Goal: Task Accomplishment & Management: Manage account settings

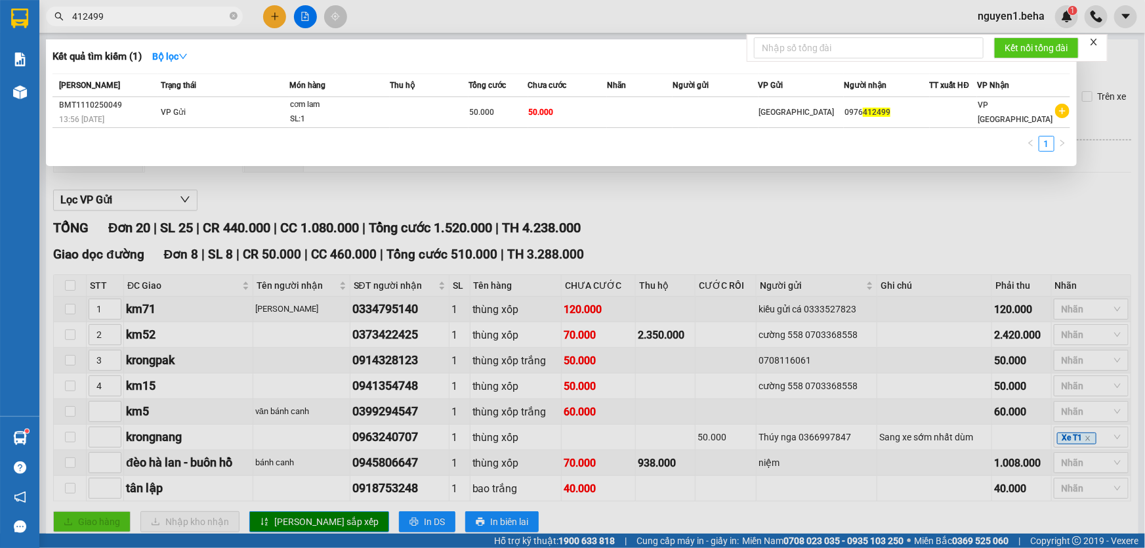
click at [163, 18] on input "412499" at bounding box center [149, 16] width 155 height 14
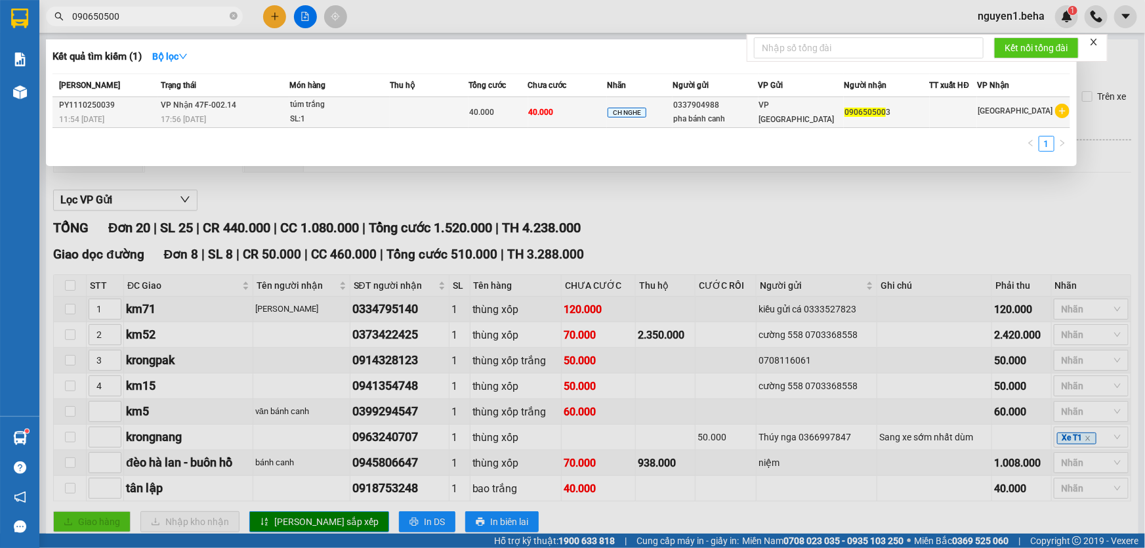
type input "090650500"
click at [318, 112] on div "SL: 1" at bounding box center [339, 119] width 98 height 14
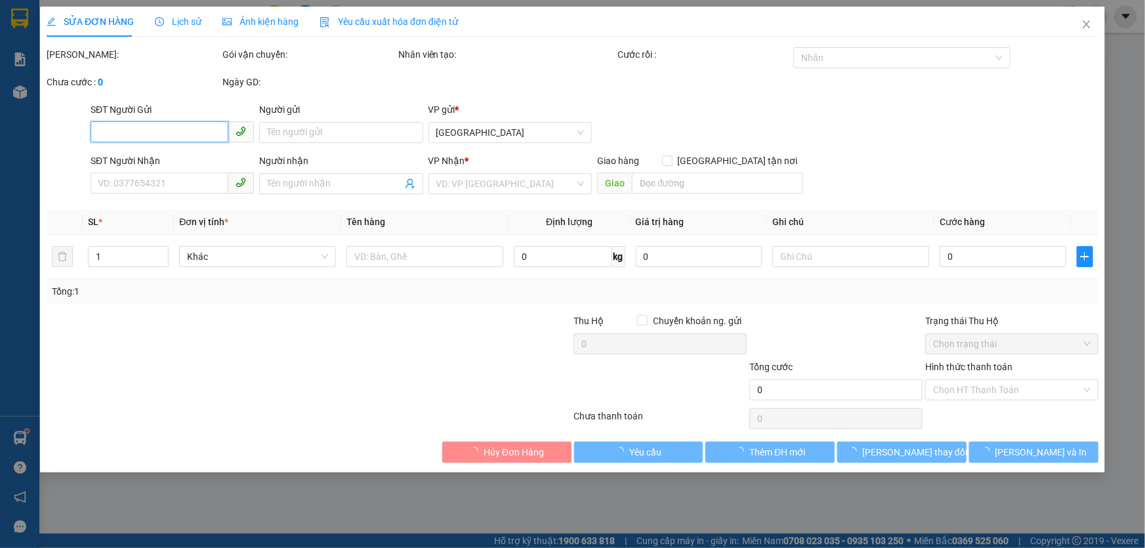
type input "0337904988"
type input "pha bánh canh"
type input "0906505003"
type input "40.000"
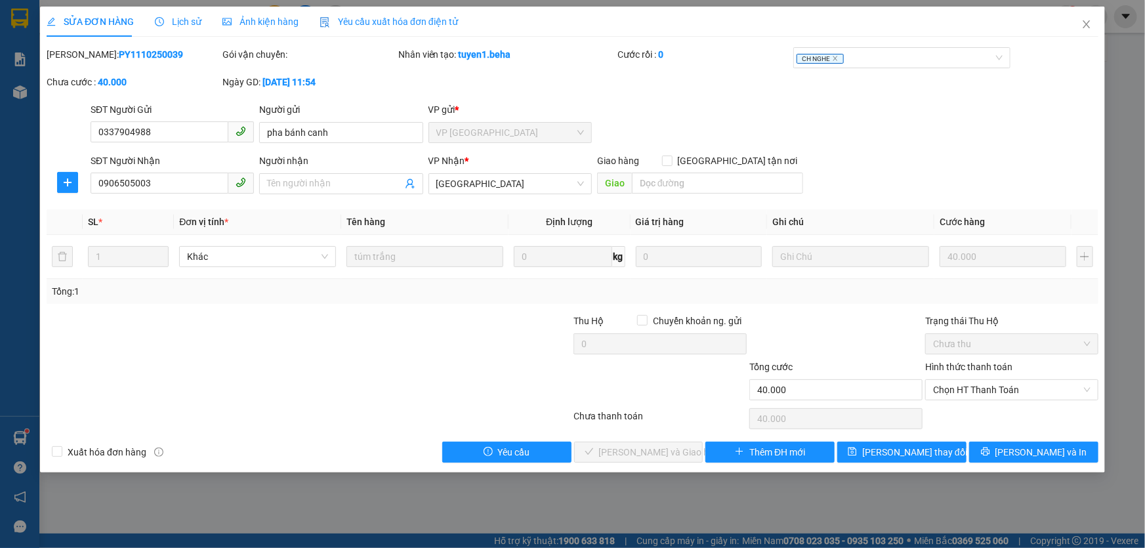
click at [262, 24] on span "Ảnh kiện hàng" at bounding box center [260, 21] width 76 height 10
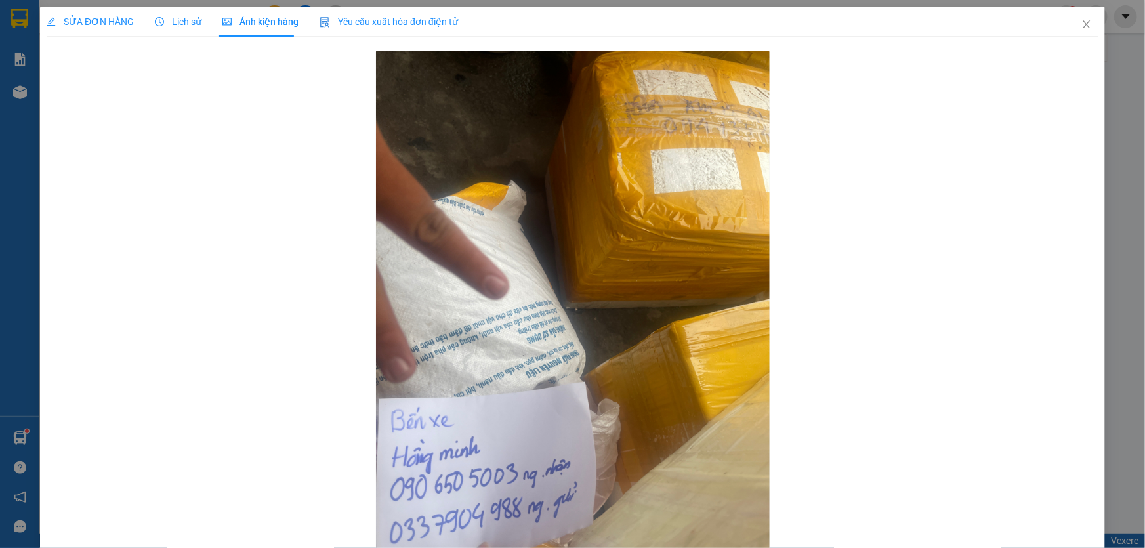
click at [70, 24] on span "SỬA ĐƠN HÀNG" at bounding box center [90, 21] width 87 height 10
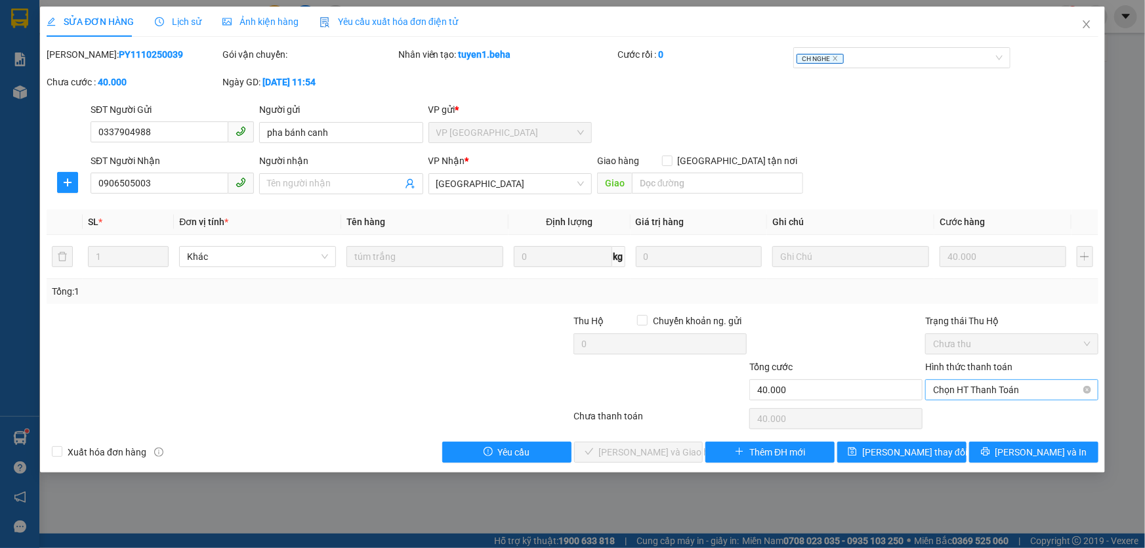
click at [995, 390] on span "Chọn HT Thanh Toán" at bounding box center [1011, 390] width 157 height 20
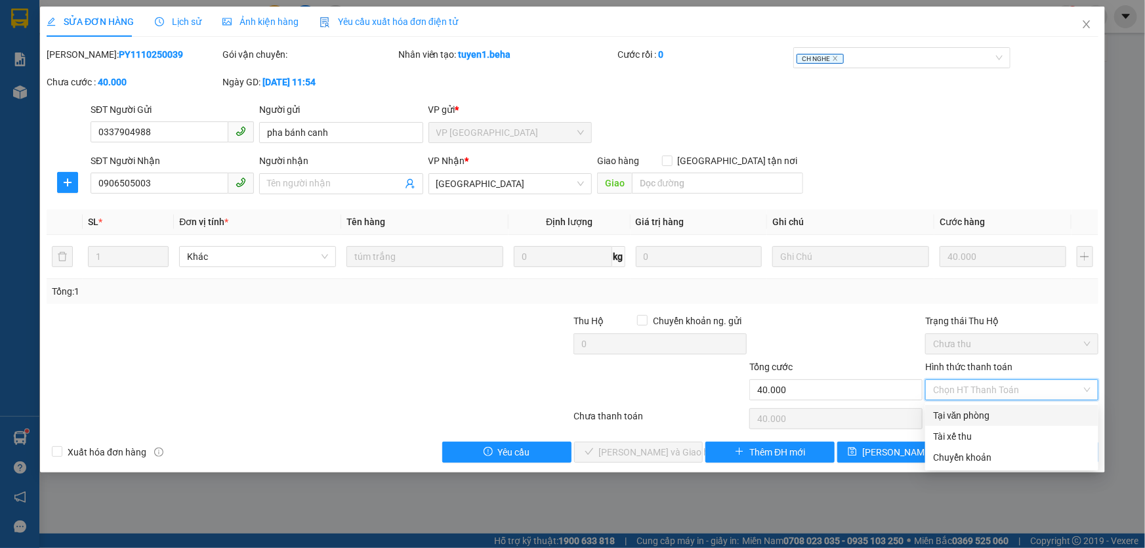
click at [989, 414] on div "Tại văn phòng" at bounding box center [1011, 415] width 157 height 14
type input "0"
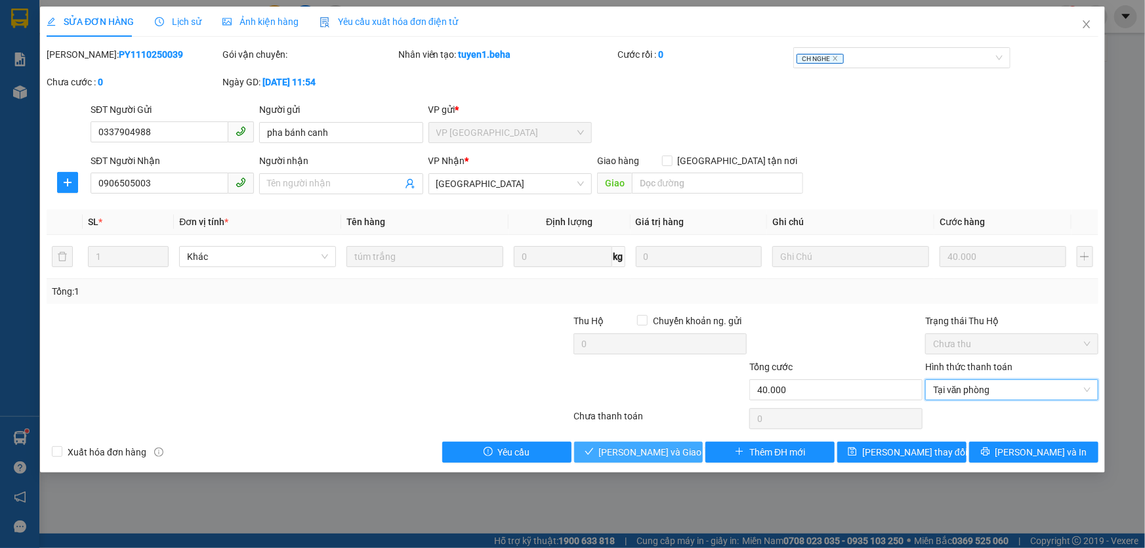
click at [668, 447] on span "[PERSON_NAME] và Giao hàng" at bounding box center [662, 452] width 126 height 14
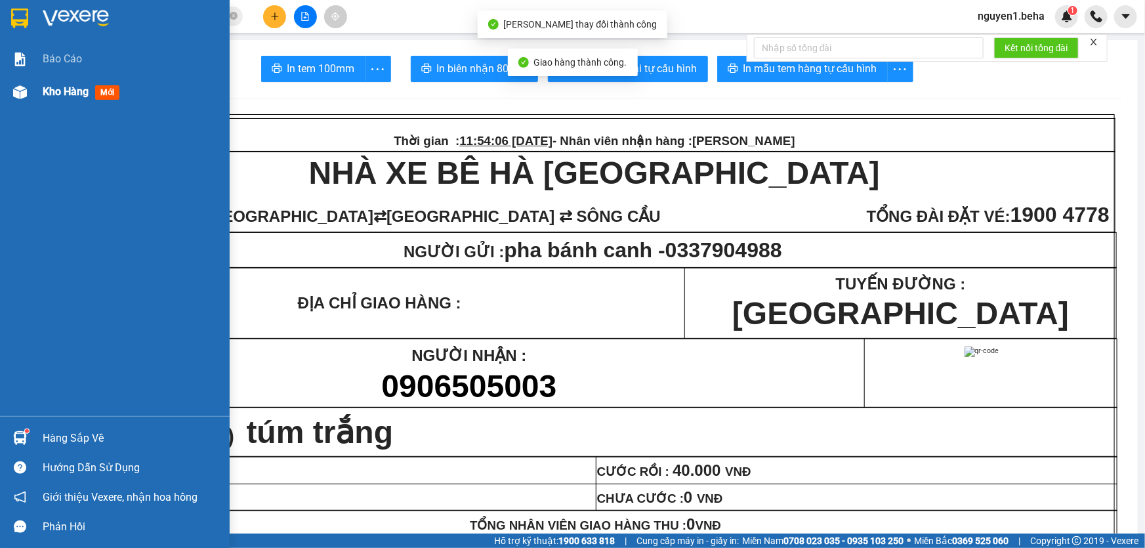
click at [22, 89] on img at bounding box center [20, 92] width 14 height 14
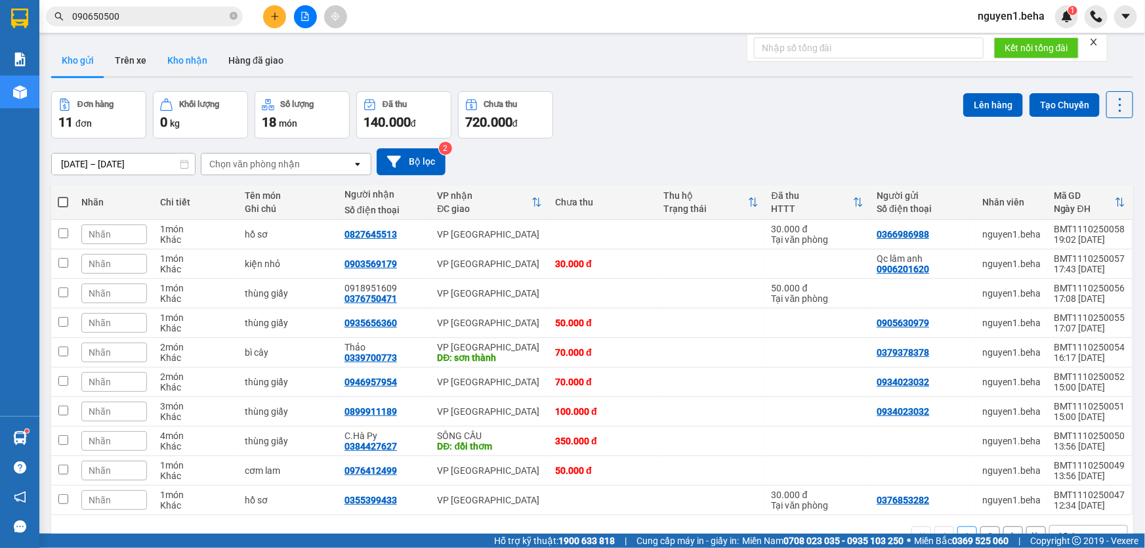
click at [195, 62] on button "Kho nhận" at bounding box center [187, 60] width 61 height 31
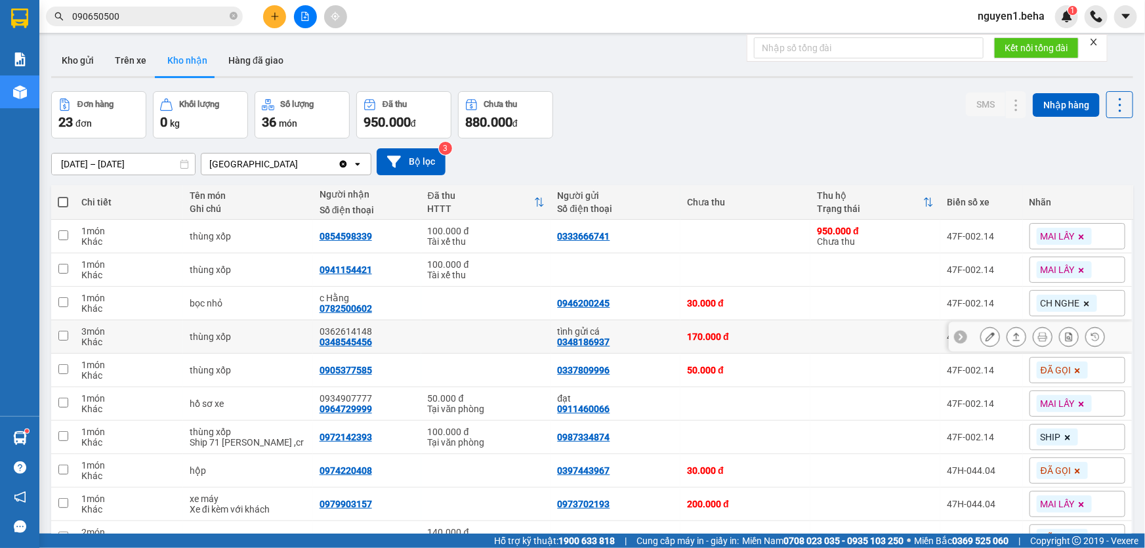
scroll to position [72, 0]
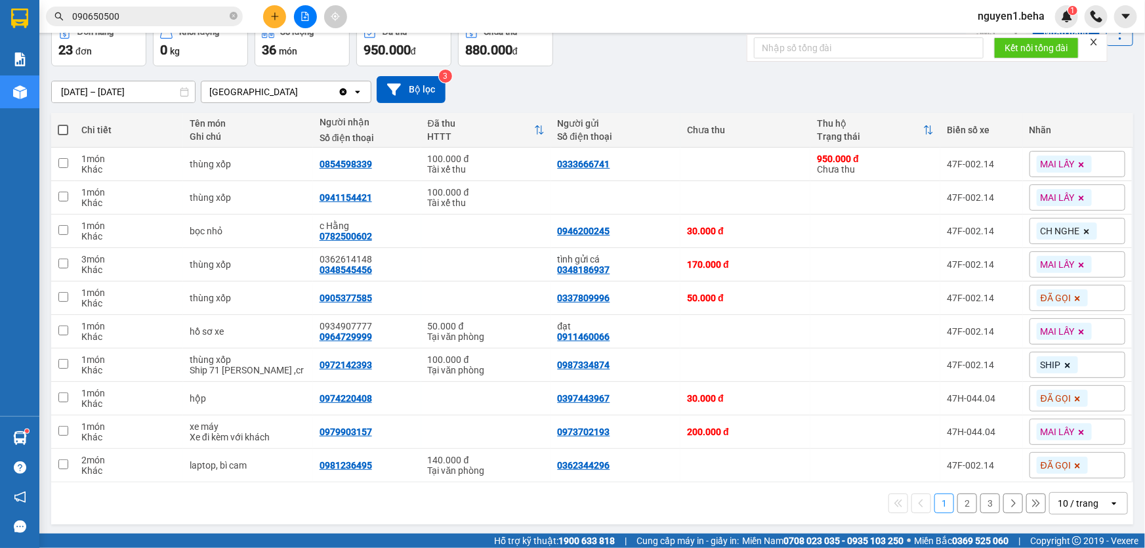
click at [1070, 506] on div "10 / trang" at bounding box center [1077, 503] width 41 height 13
click at [1067, 493] on div "10 / trang" at bounding box center [1079, 503] width 59 height 21
click at [1069, 431] on span "50 / trang" at bounding box center [1071, 425] width 42 height 13
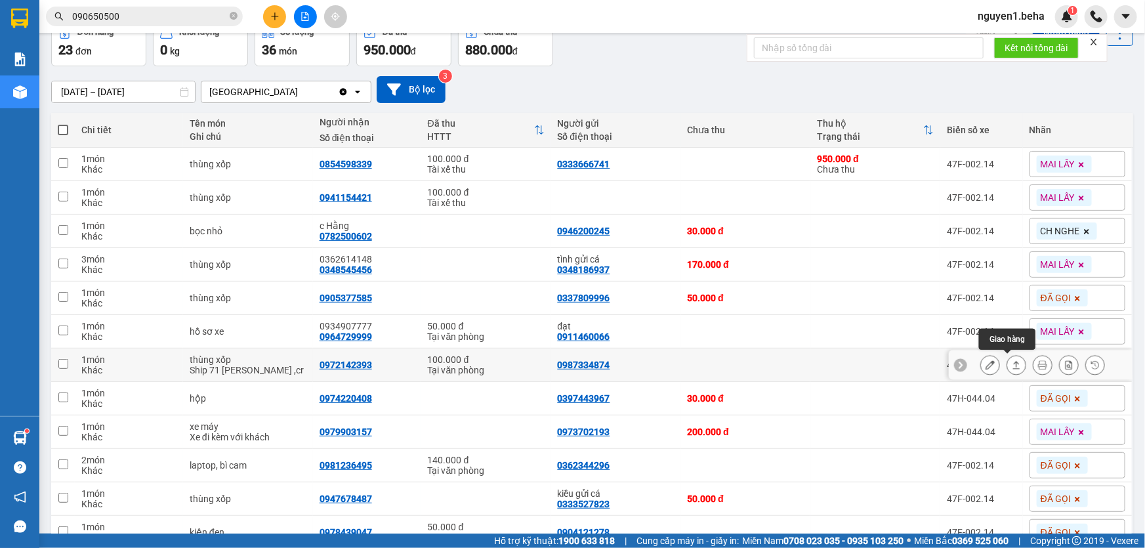
click at [1007, 362] on button at bounding box center [1016, 365] width 18 height 23
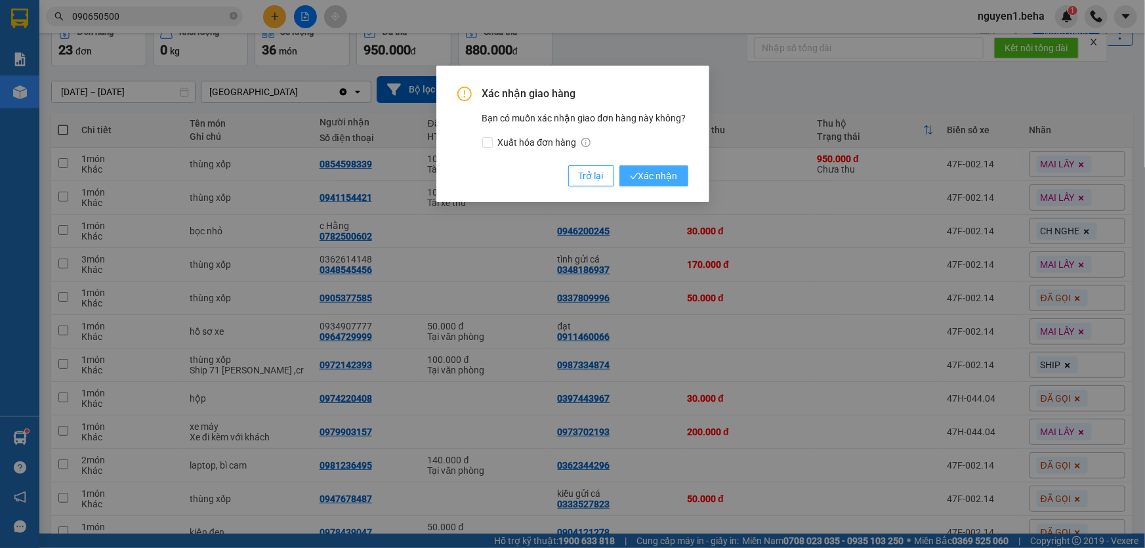
click at [619, 165] on button "Xác nhận" at bounding box center [653, 175] width 69 height 21
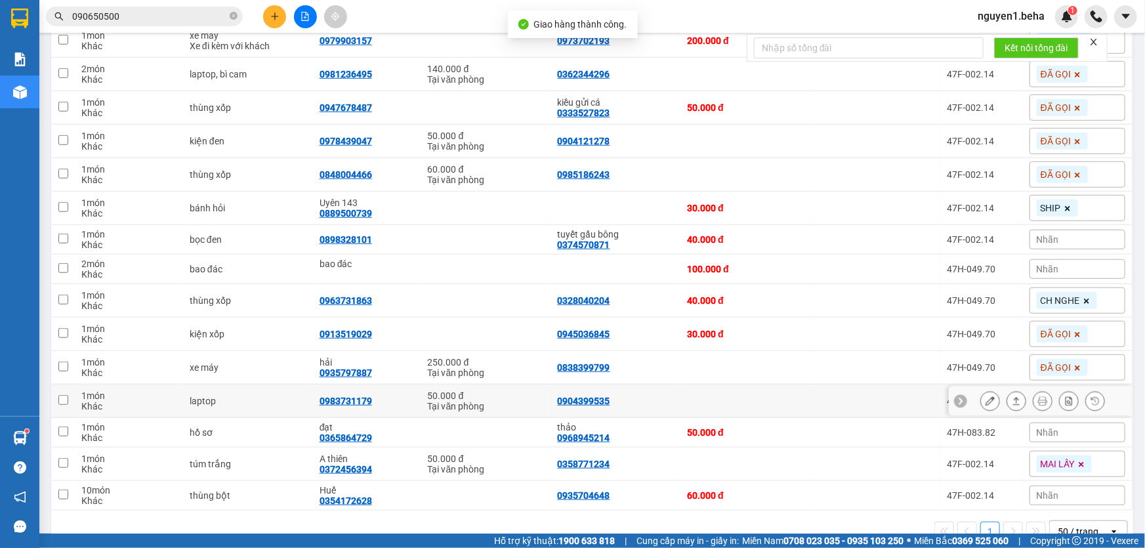
scroll to position [456, 0]
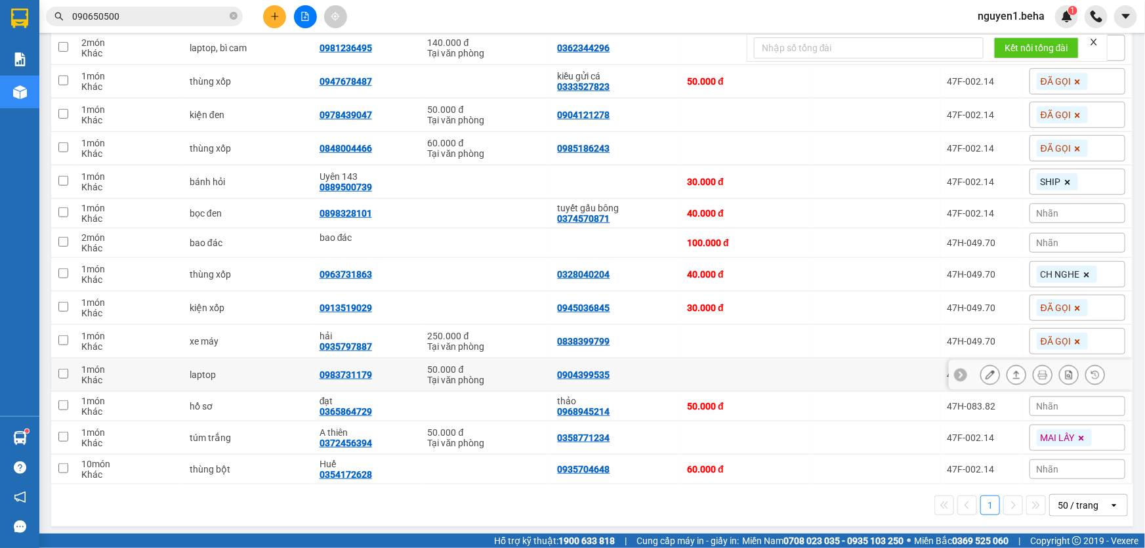
click at [1012, 373] on icon at bounding box center [1016, 374] width 9 height 9
click at [1007, 363] on button at bounding box center [1016, 374] width 18 height 23
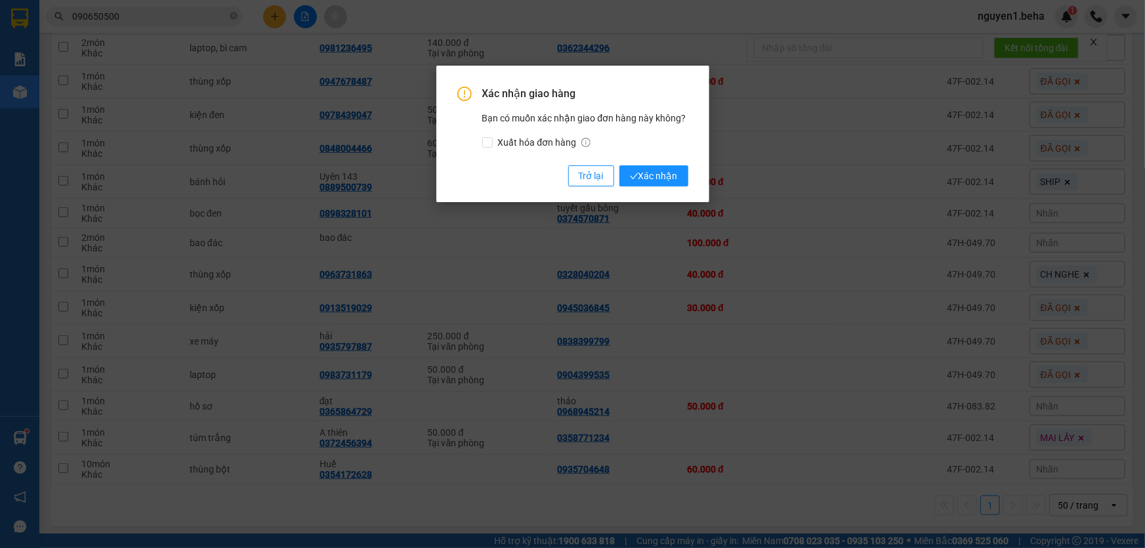
click at [665, 163] on div "Xác nhận giao hàng Bạn có muốn xác nhận giao đơn hàng này không? Xuất hóa đơn h…" at bounding box center [572, 137] width 231 height 100
click at [668, 176] on span "Xác nhận" at bounding box center [654, 176] width 48 height 14
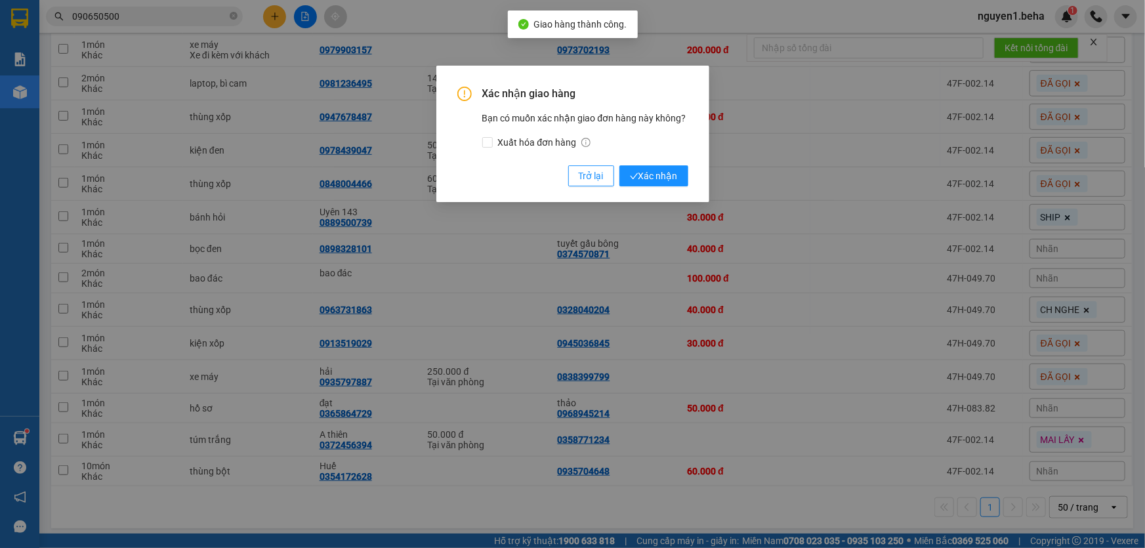
scroll to position [422, 0]
click at [667, 180] on span "Xác nhận" at bounding box center [654, 176] width 48 height 14
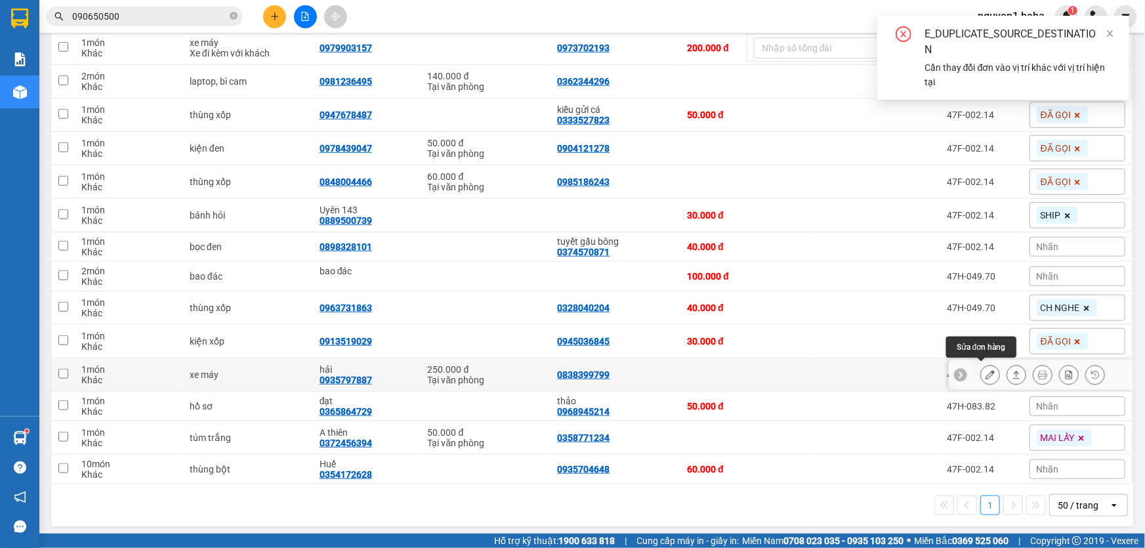
click at [985, 371] on icon at bounding box center [989, 374] width 9 height 9
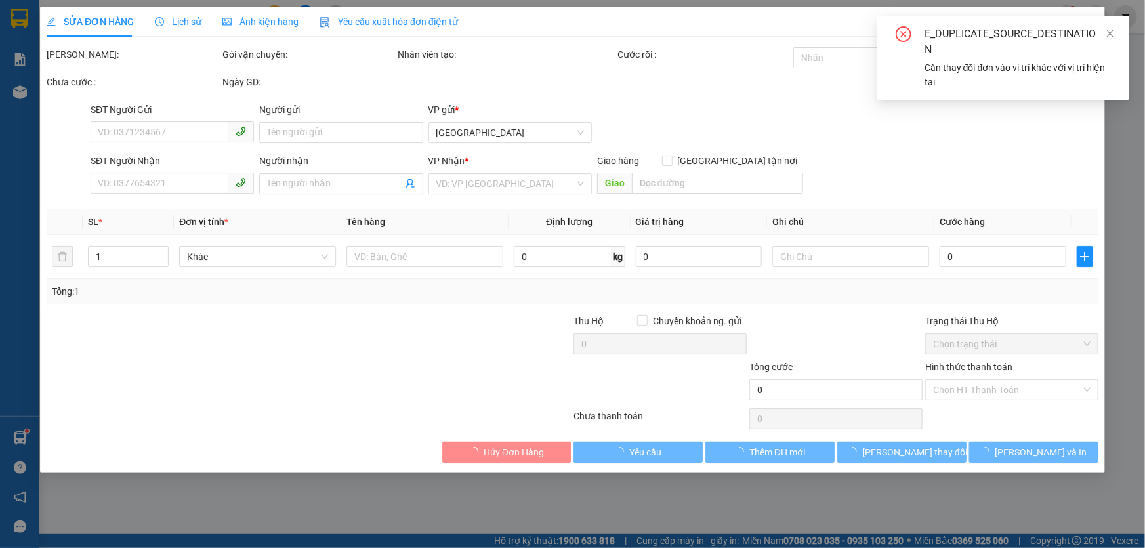
type input "0838399799"
type input "0935797887"
type input "hải"
type input "250.000"
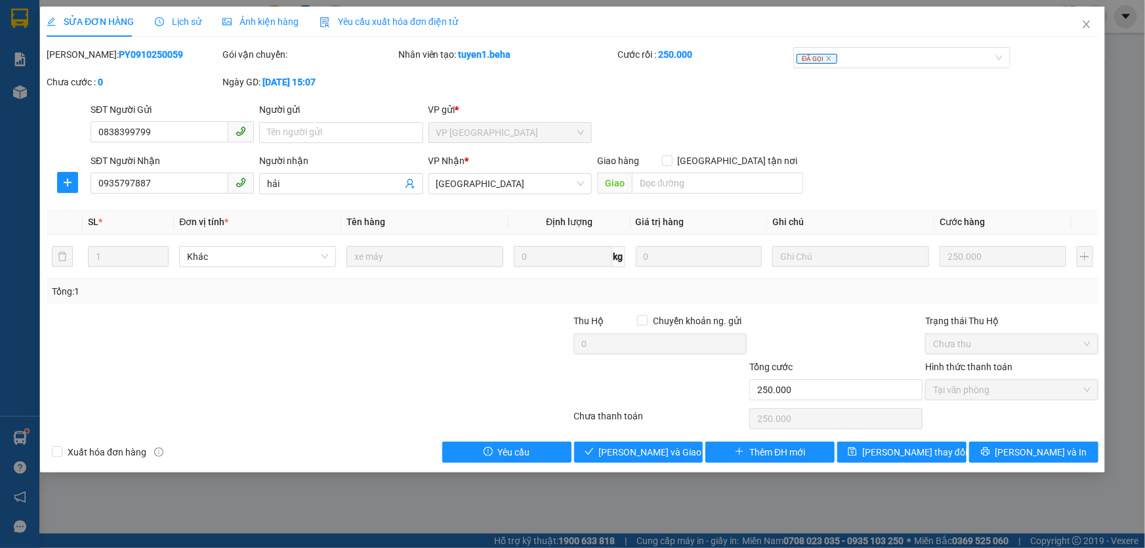
click at [256, 31] on div "Ảnh kiện hàng" at bounding box center [260, 22] width 76 height 30
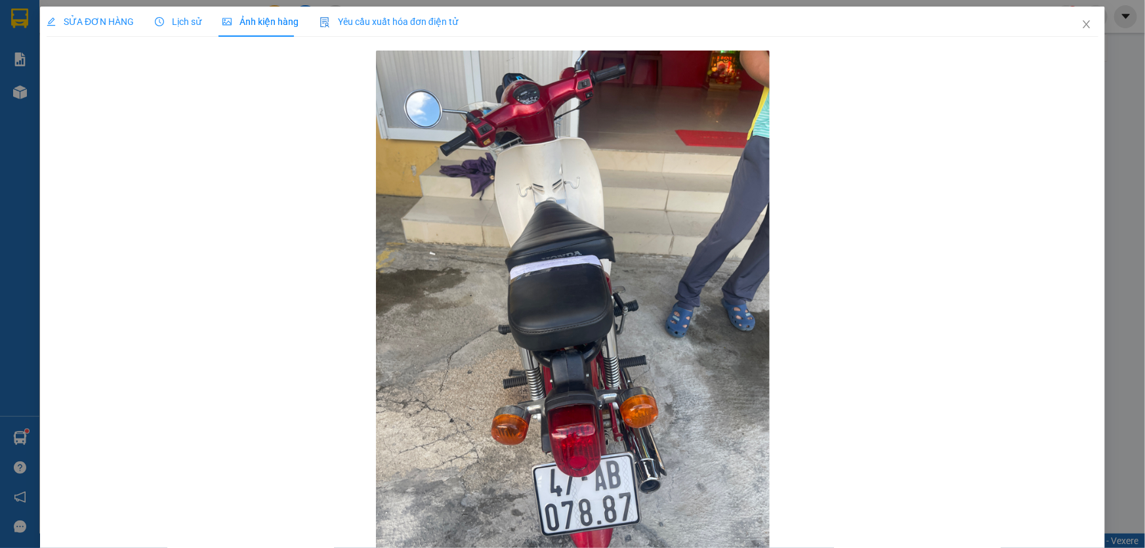
click at [77, 14] on div "SỬA ĐƠN HÀNG" at bounding box center [90, 21] width 87 height 14
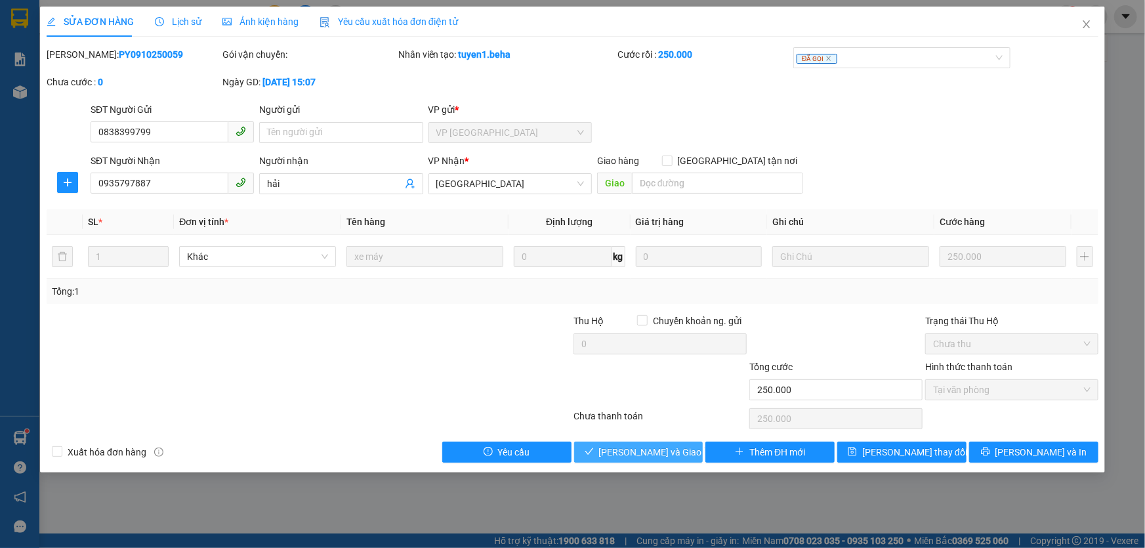
click at [637, 456] on span "[PERSON_NAME] và Giao hàng" at bounding box center [662, 452] width 126 height 14
type input "0"
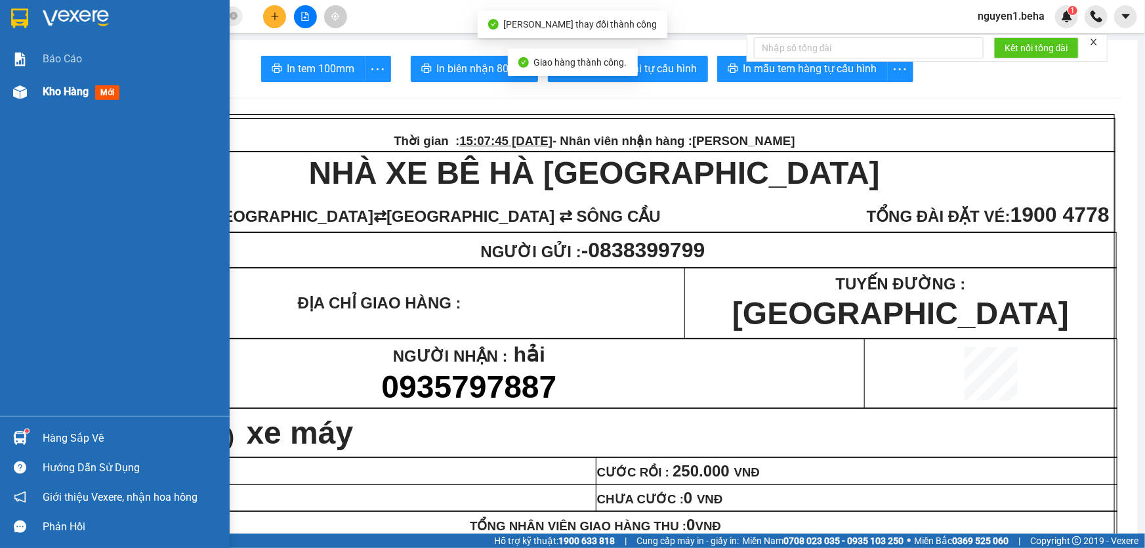
click at [64, 88] on span "Kho hàng" at bounding box center [66, 91] width 46 height 12
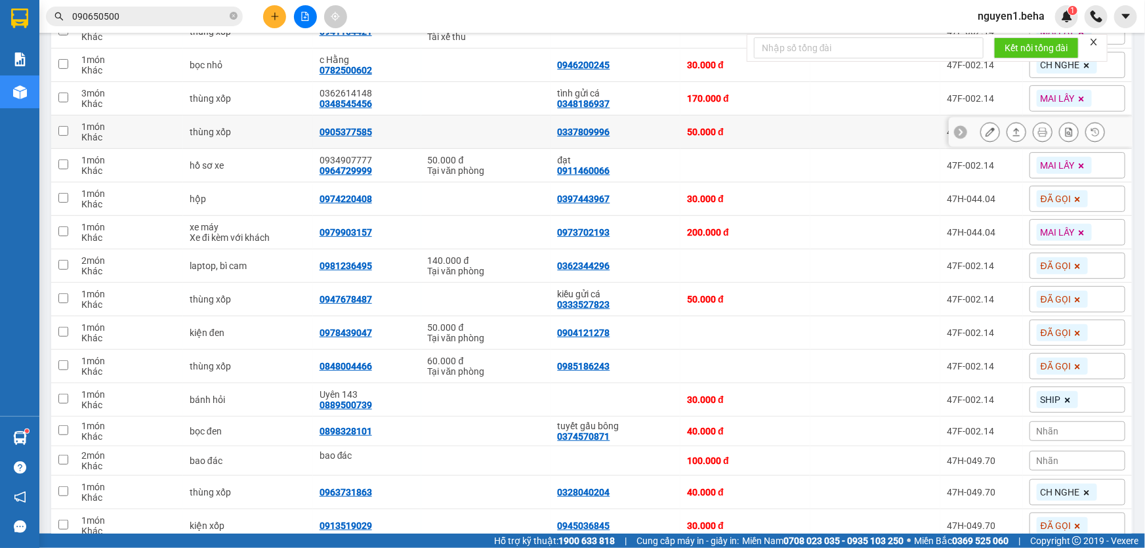
scroll to position [389, 0]
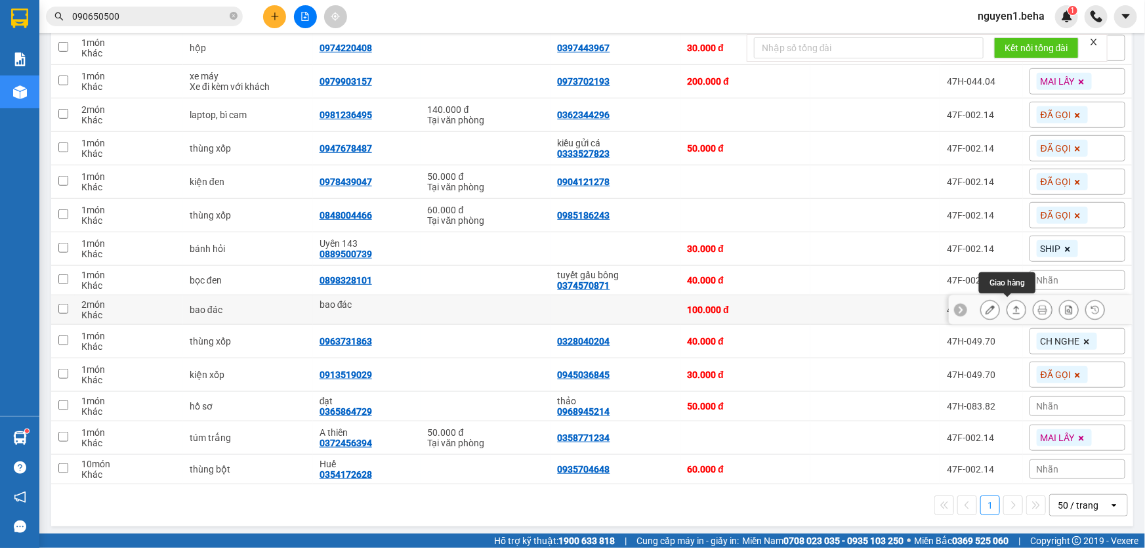
click at [1012, 310] on icon at bounding box center [1016, 309] width 9 height 9
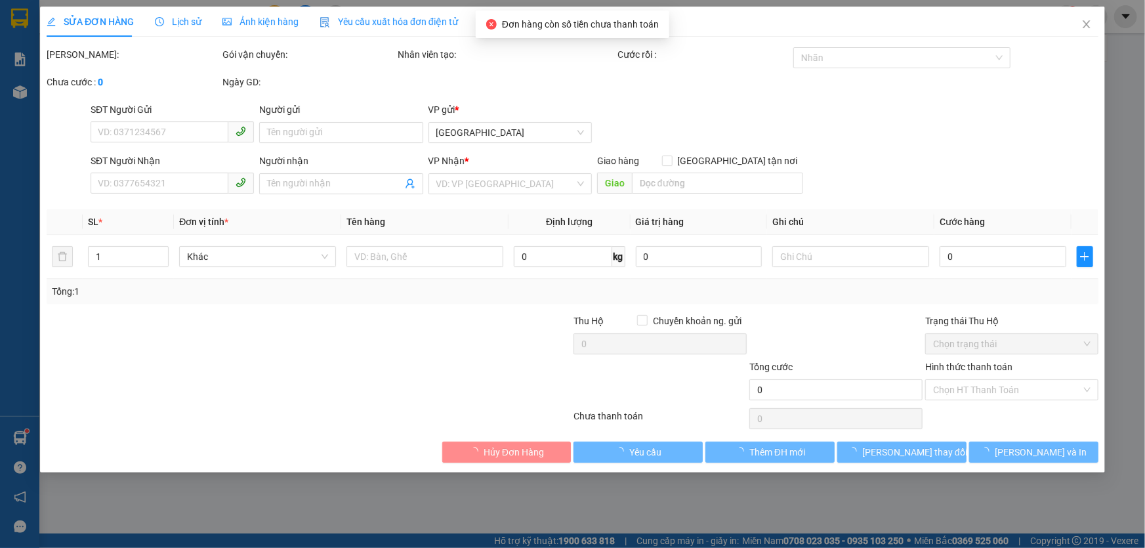
type input "bao đác"
type input "100.000"
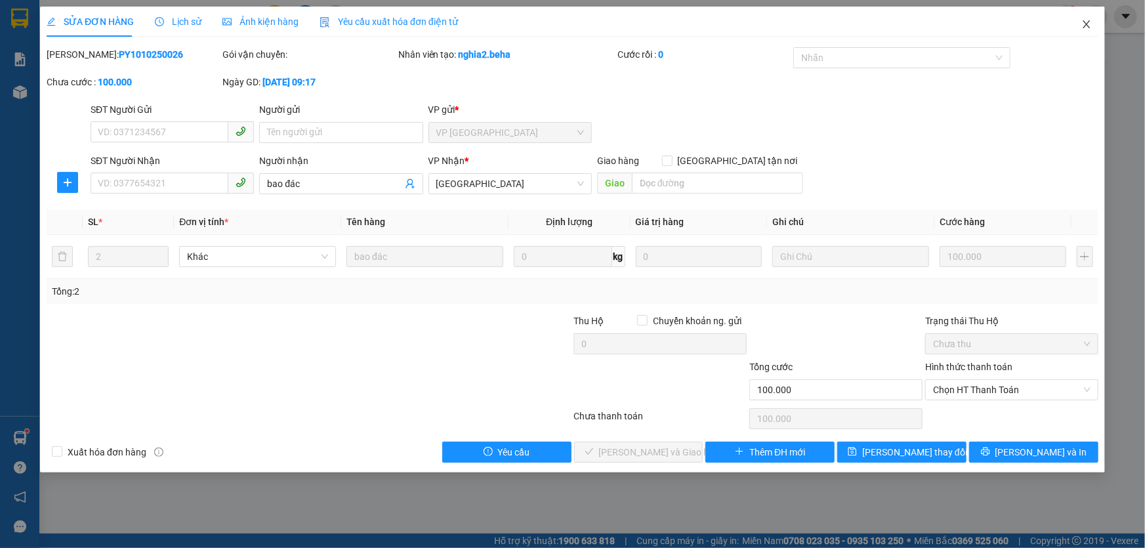
click at [1088, 25] on icon "close" at bounding box center [1086, 24] width 10 height 10
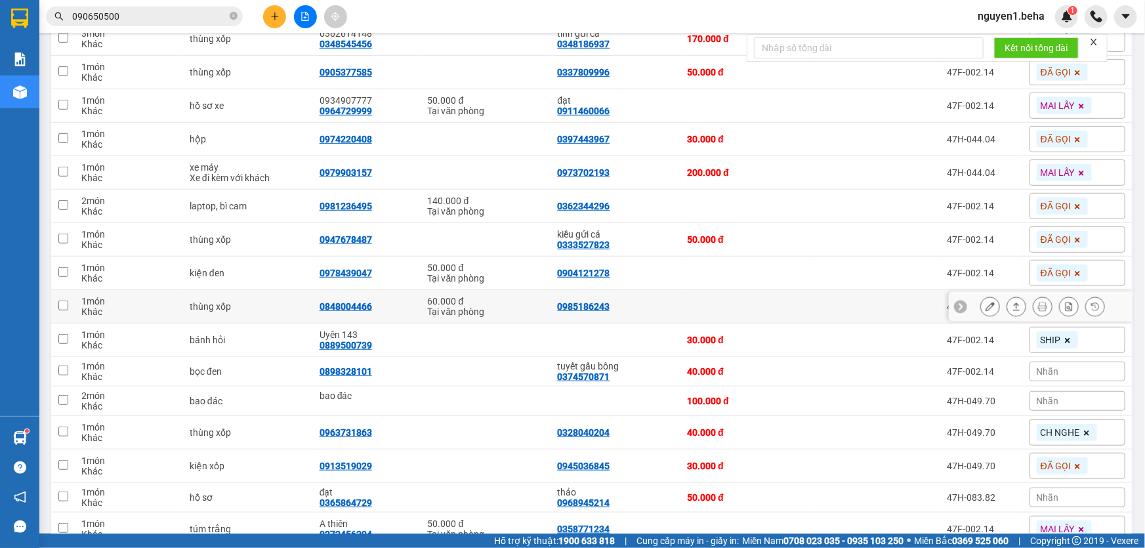
scroll to position [389, 0]
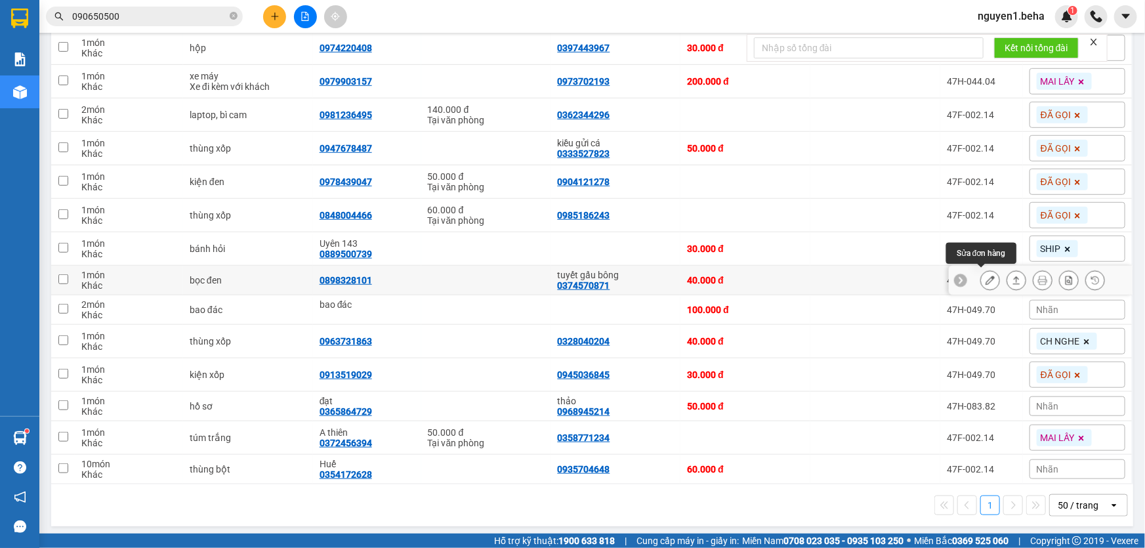
click at [981, 281] on button at bounding box center [990, 280] width 18 height 23
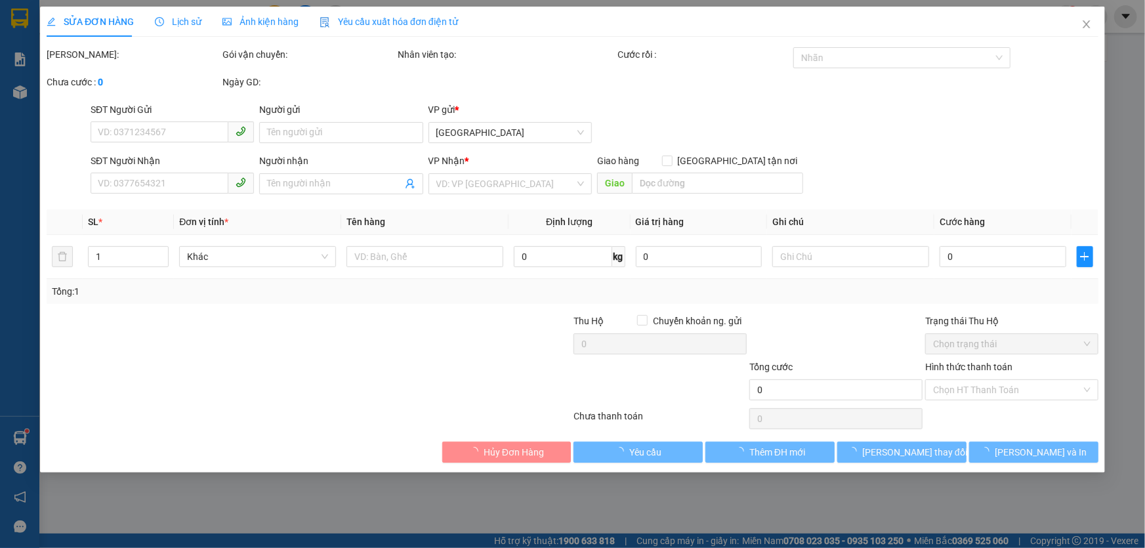
type input "0374570871"
type input "tuyết gấu bông"
type input "0898328101"
type input "40.000"
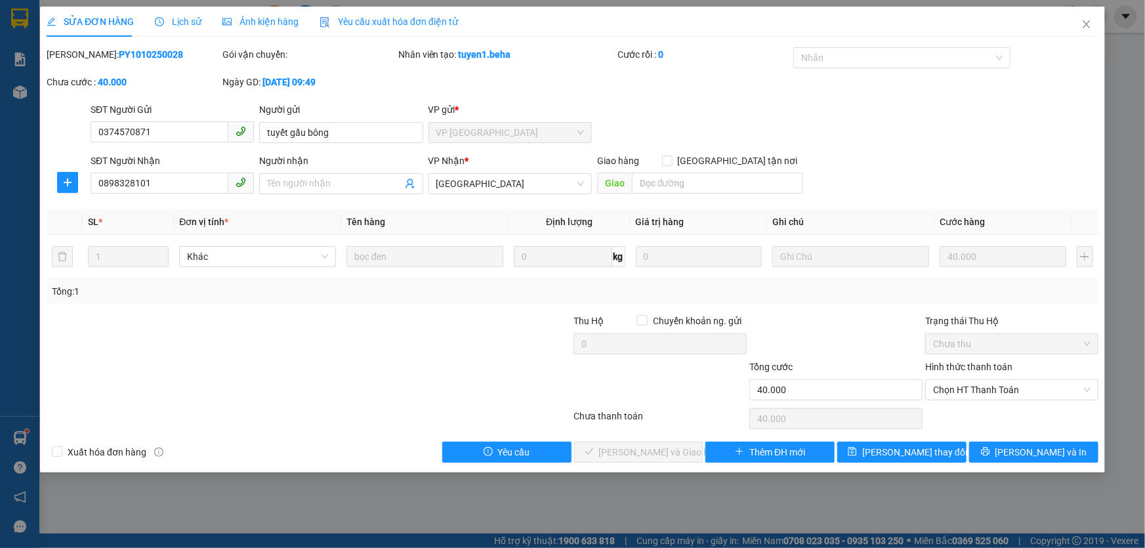
click at [280, 19] on span "Ảnh kiện hàng" at bounding box center [260, 21] width 76 height 10
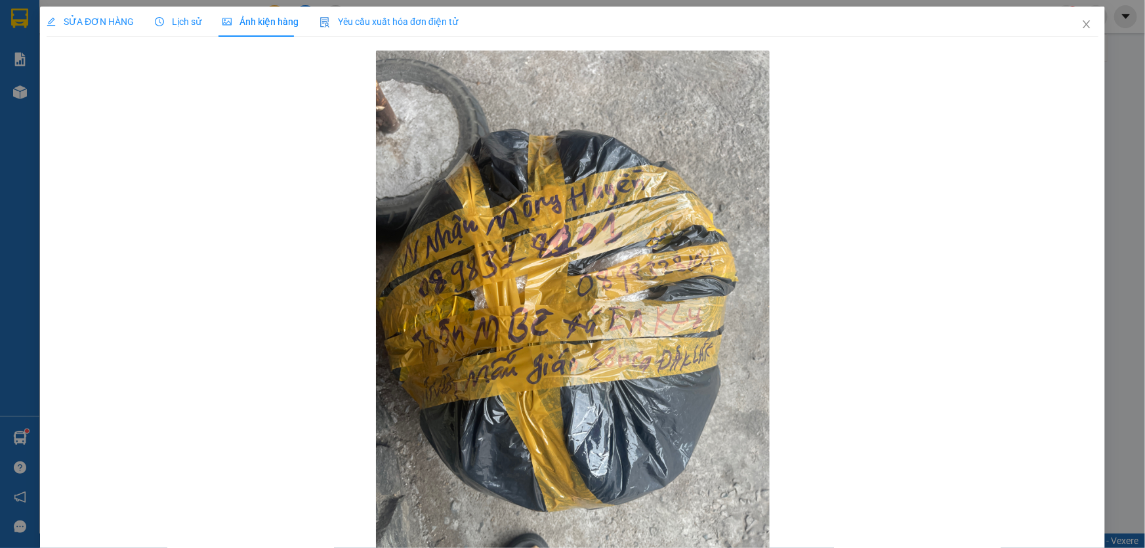
click at [101, 22] on span "SỬA ĐƠN HÀNG" at bounding box center [90, 21] width 87 height 10
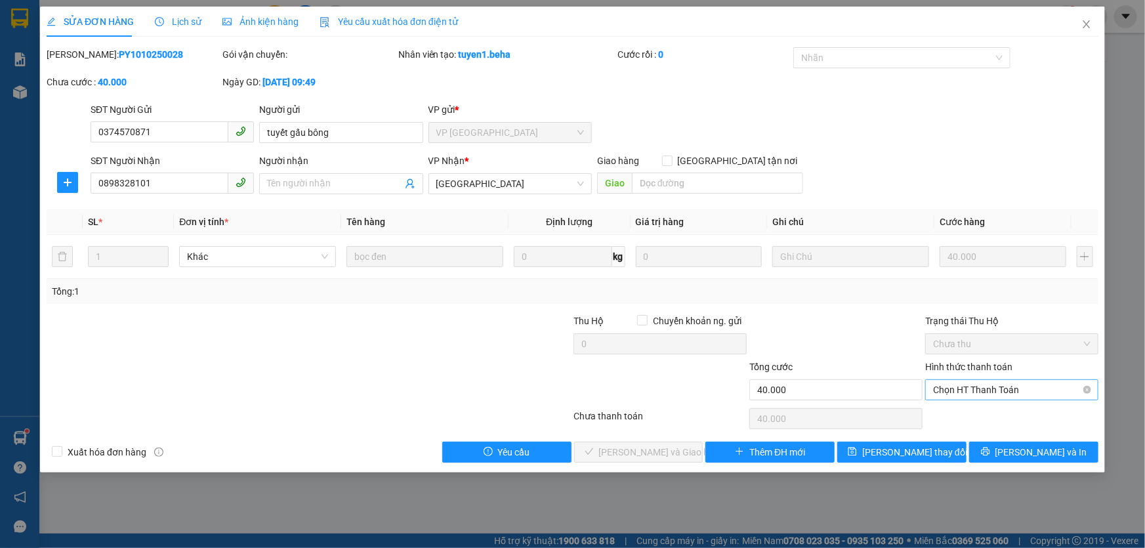
click at [1019, 384] on span "Chọn HT Thanh Toán" at bounding box center [1011, 390] width 157 height 20
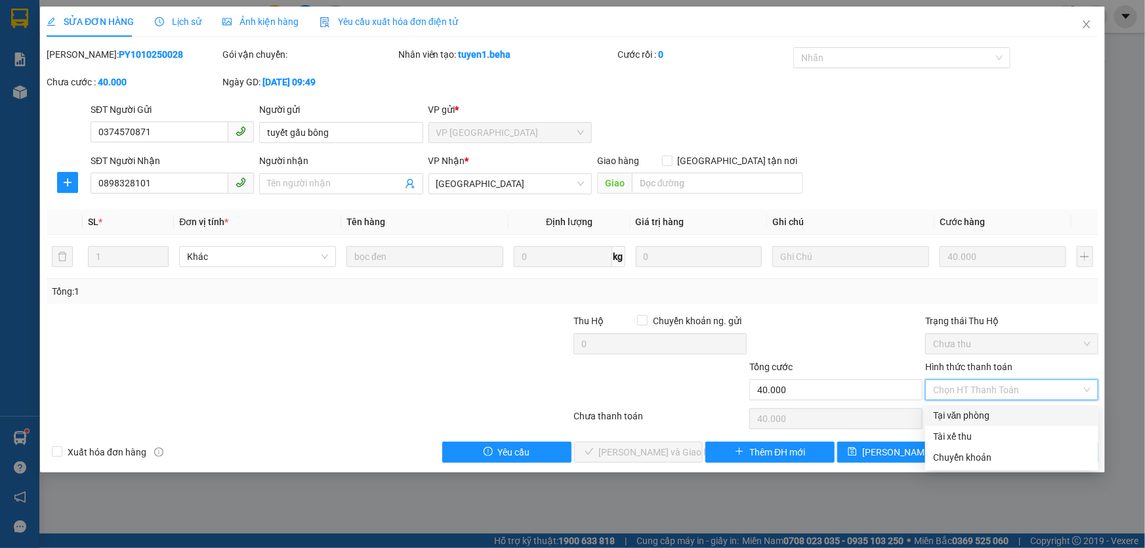
click at [1009, 412] on div "Tại văn phòng" at bounding box center [1011, 415] width 157 height 14
type input "0"
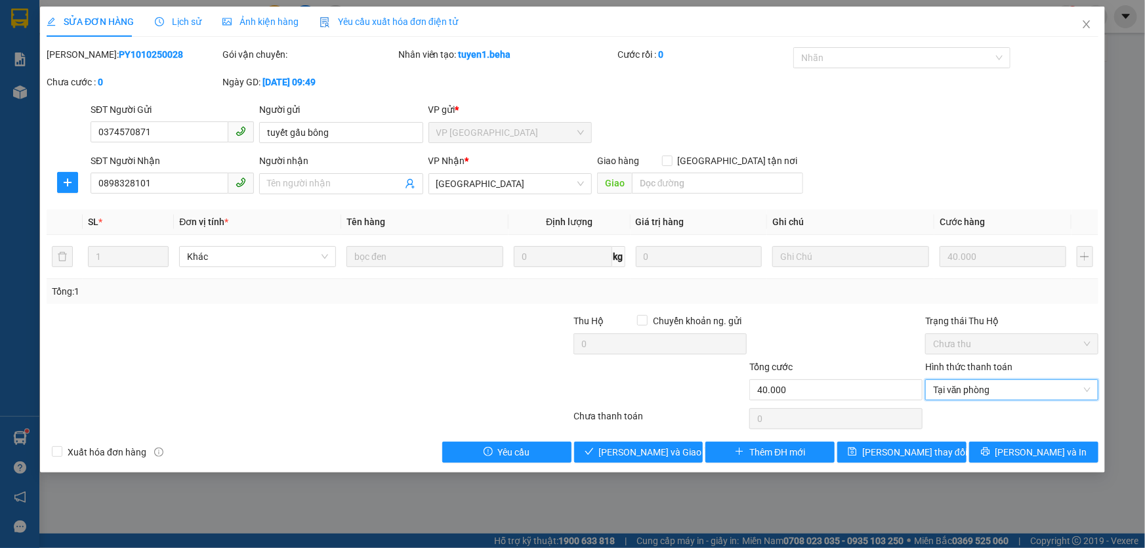
click at [676, 436] on div "Total Paid Fee 0 Total UnPaid Fee 40.000 Cash Collection Total Fee Mã ĐH: PY101…" at bounding box center [573, 254] width 1052 height 415
click at [684, 448] on button "[PERSON_NAME] và Giao hàng" at bounding box center [638, 451] width 129 height 21
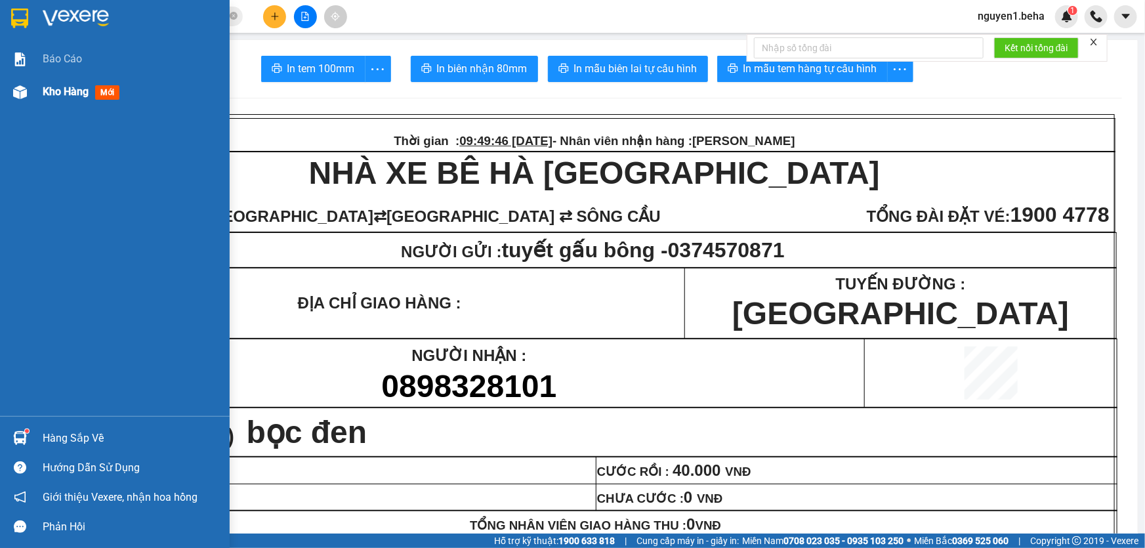
click at [67, 92] on span "Kho hàng" at bounding box center [66, 91] width 46 height 12
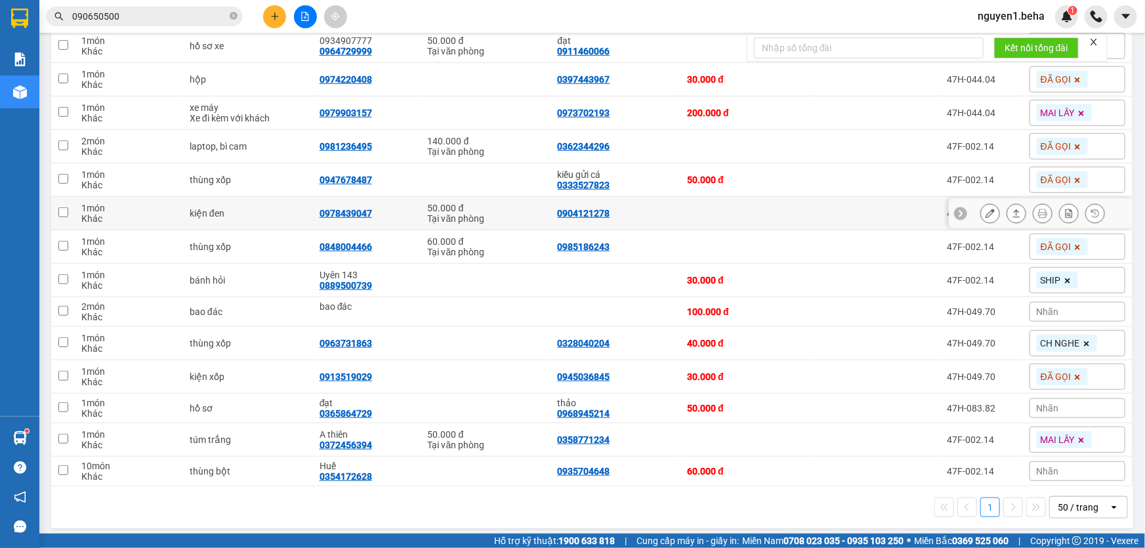
scroll to position [360, 0]
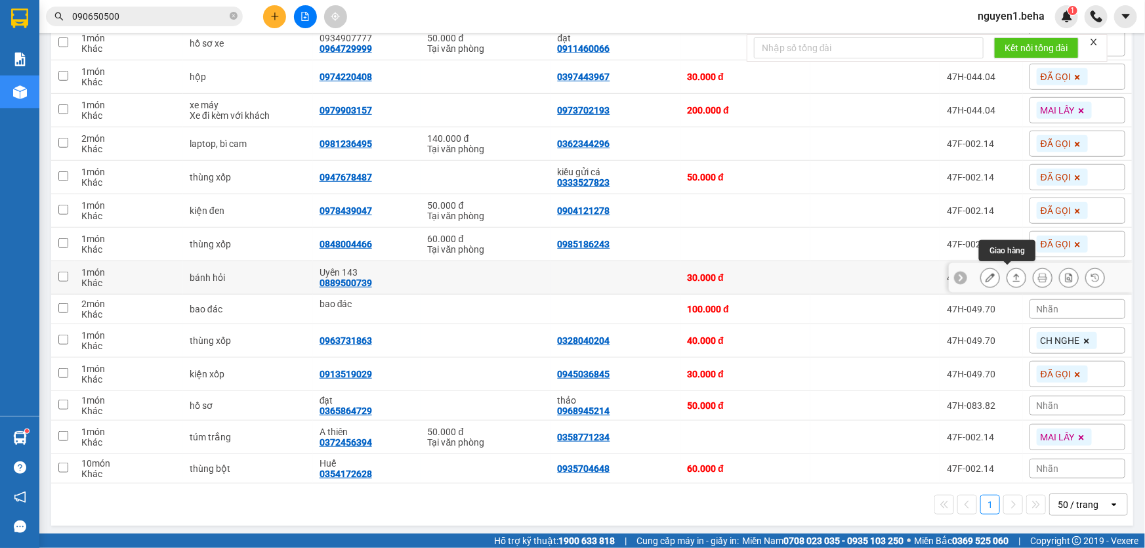
click at [1007, 276] on button at bounding box center [1016, 277] width 18 height 23
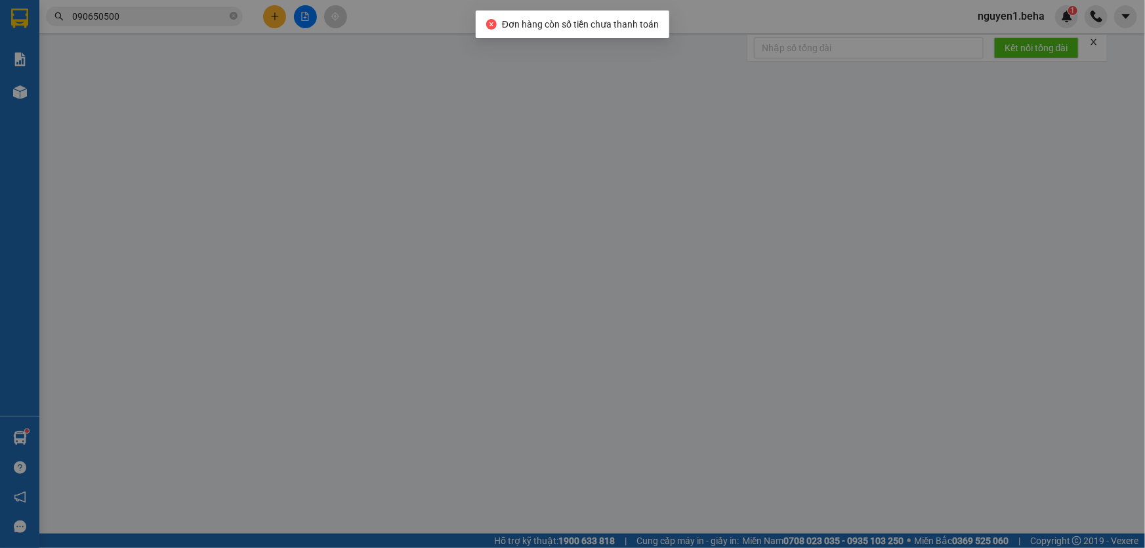
type input "0889500739"
type input "Uyên 143"
checkbox input "true"
type input "143 [PERSON_NAME]"
type input "30.000"
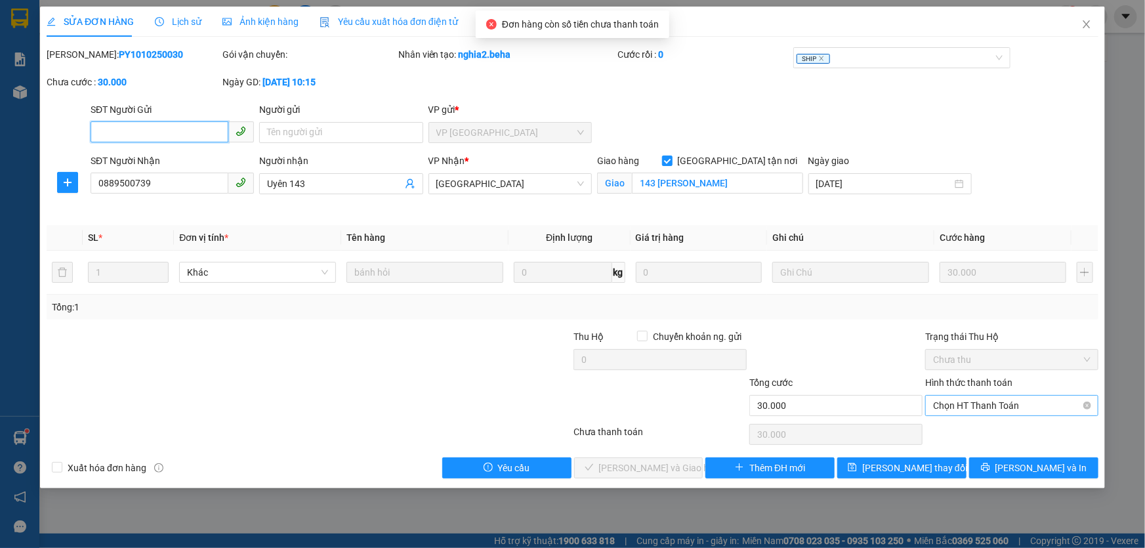
click at [1016, 403] on span "Chọn HT Thanh Toán" at bounding box center [1011, 406] width 157 height 20
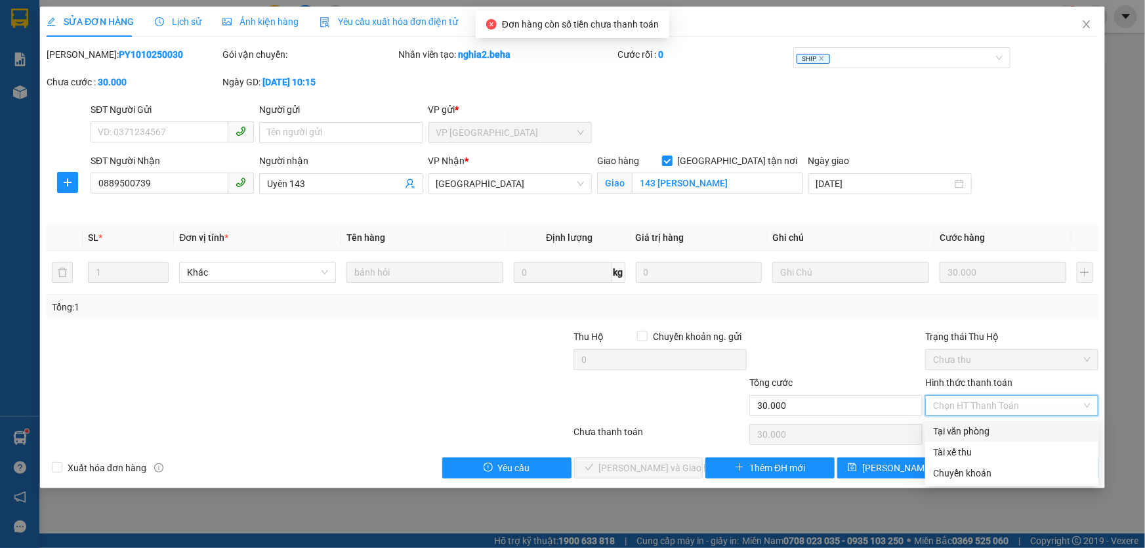
click at [1012, 422] on div "Tại văn phòng" at bounding box center [1011, 431] width 173 height 21
type input "0"
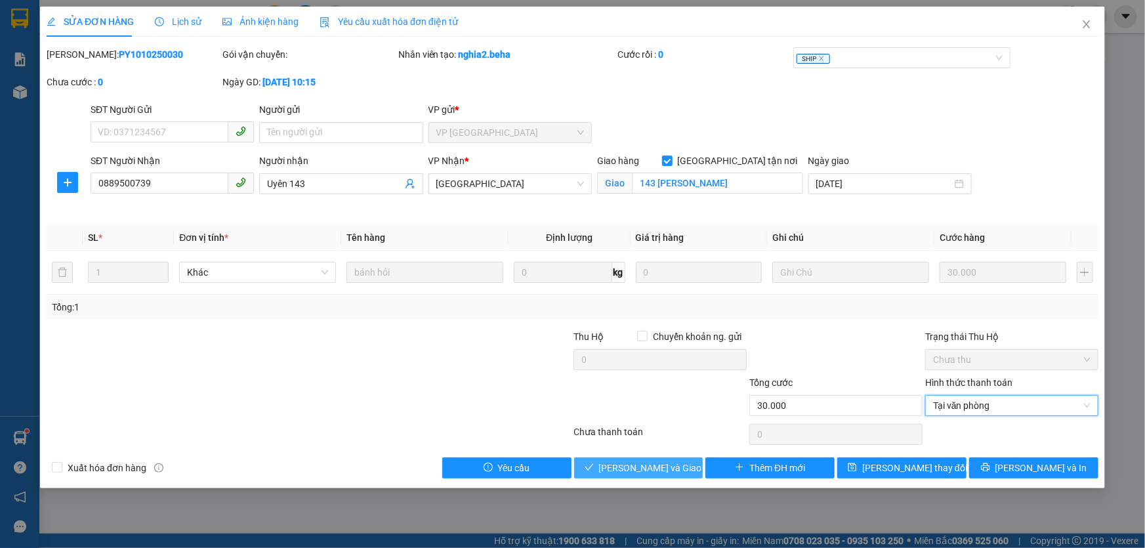
click at [655, 472] on span "[PERSON_NAME] và Giao hàng" at bounding box center [662, 468] width 126 height 14
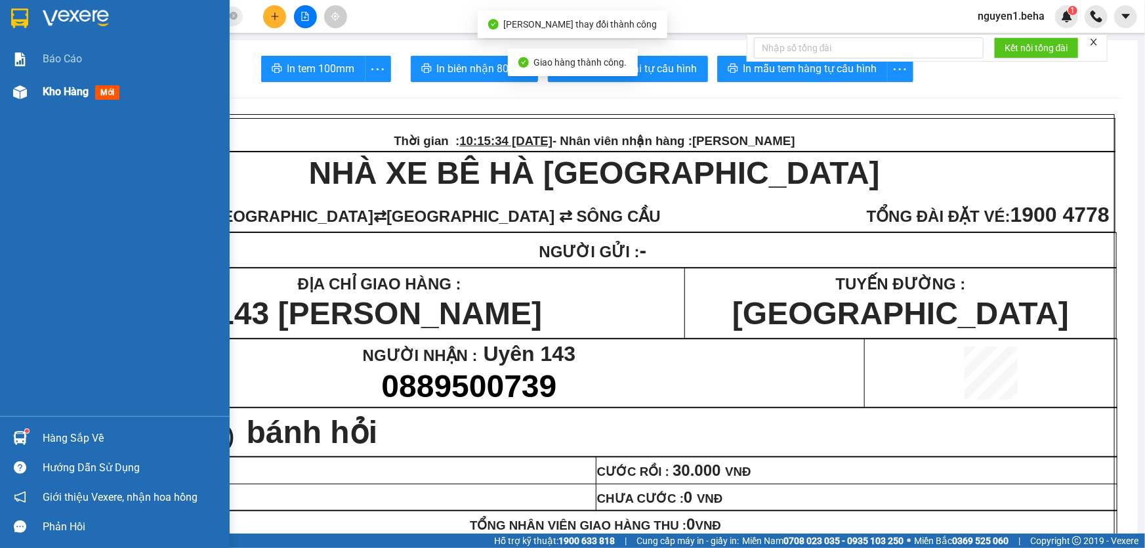
click at [75, 85] on span "Kho hàng" at bounding box center [66, 91] width 46 height 12
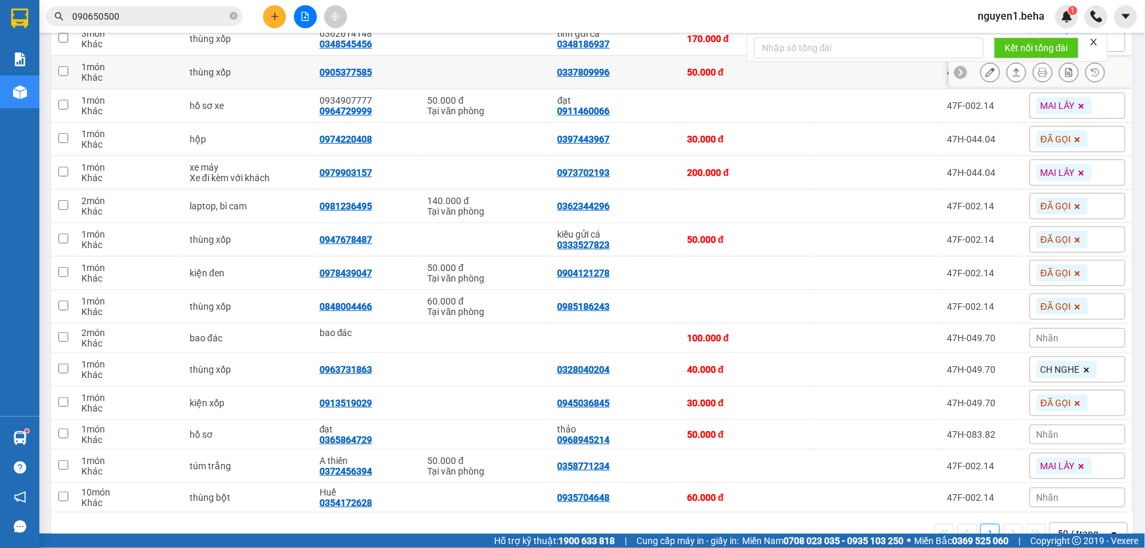
scroll to position [327, 0]
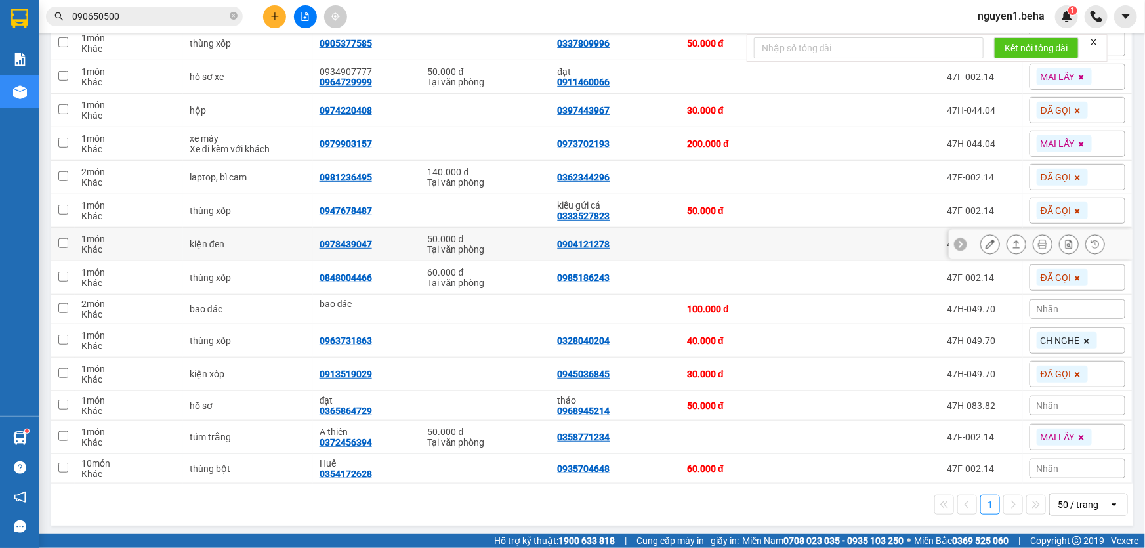
click at [985, 243] on icon at bounding box center [989, 243] width 9 height 9
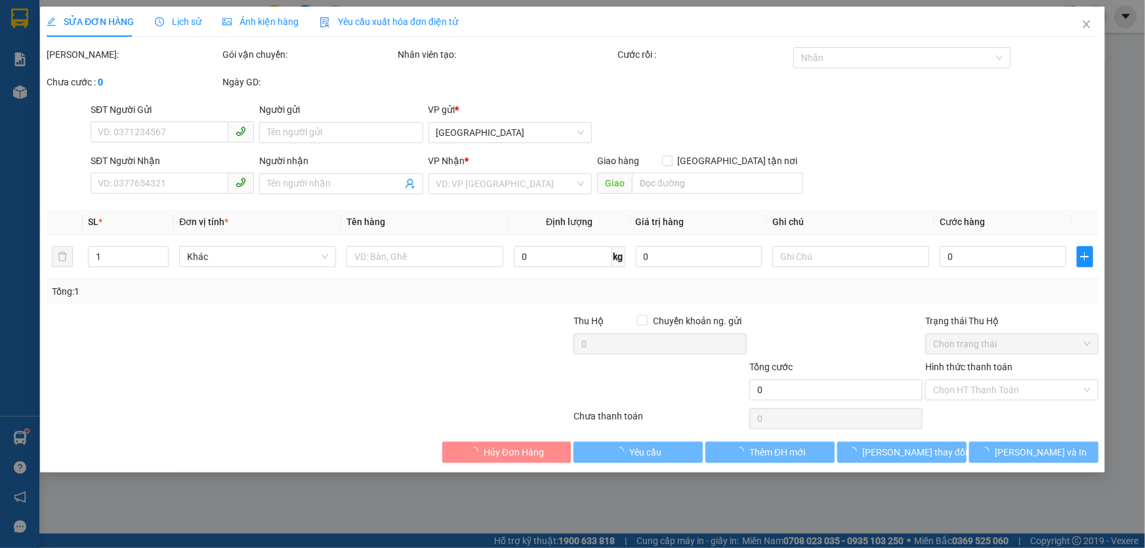
type input "0904121278"
type input "0978439047"
type input "50.000"
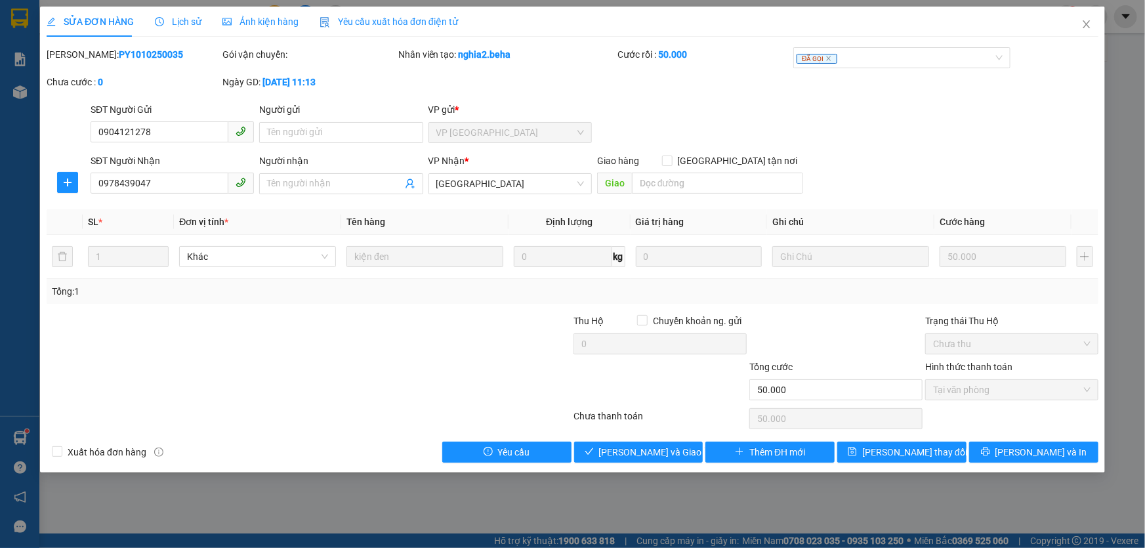
click at [227, 16] on span "Ảnh kiện hàng" at bounding box center [260, 21] width 76 height 10
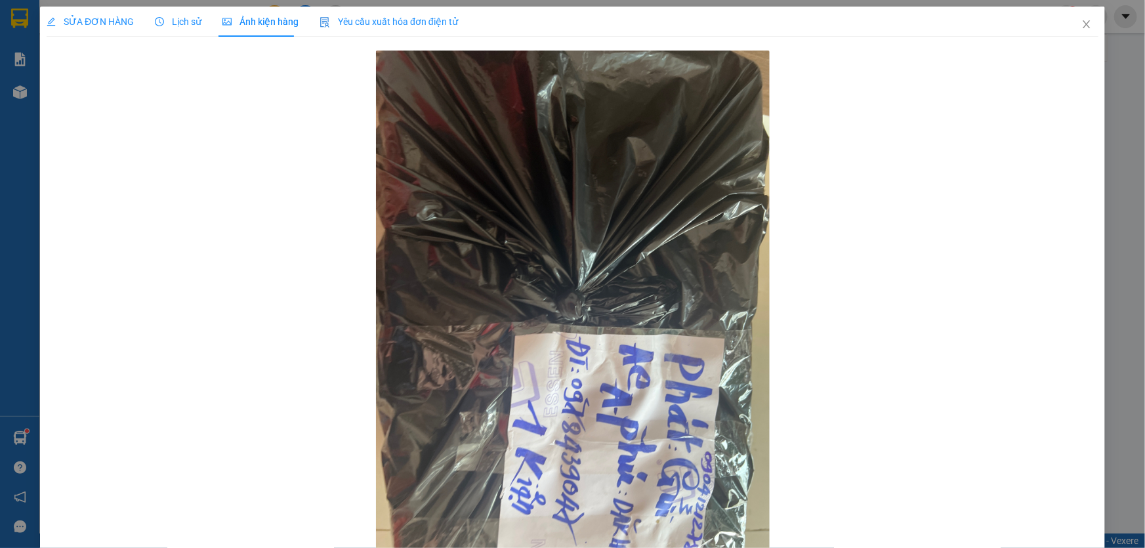
click at [114, 17] on span "SỬA ĐƠN HÀNG" at bounding box center [90, 21] width 87 height 10
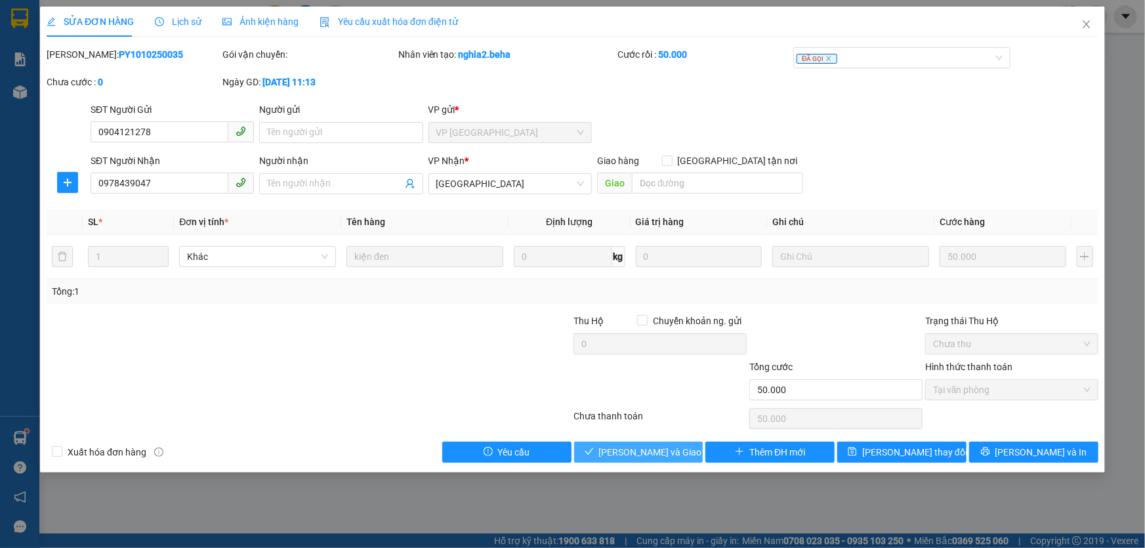
click at [647, 442] on button "[PERSON_NAME] và Giao hàng" at bounding box center [638, 451] width 129 height 21
type input "0"
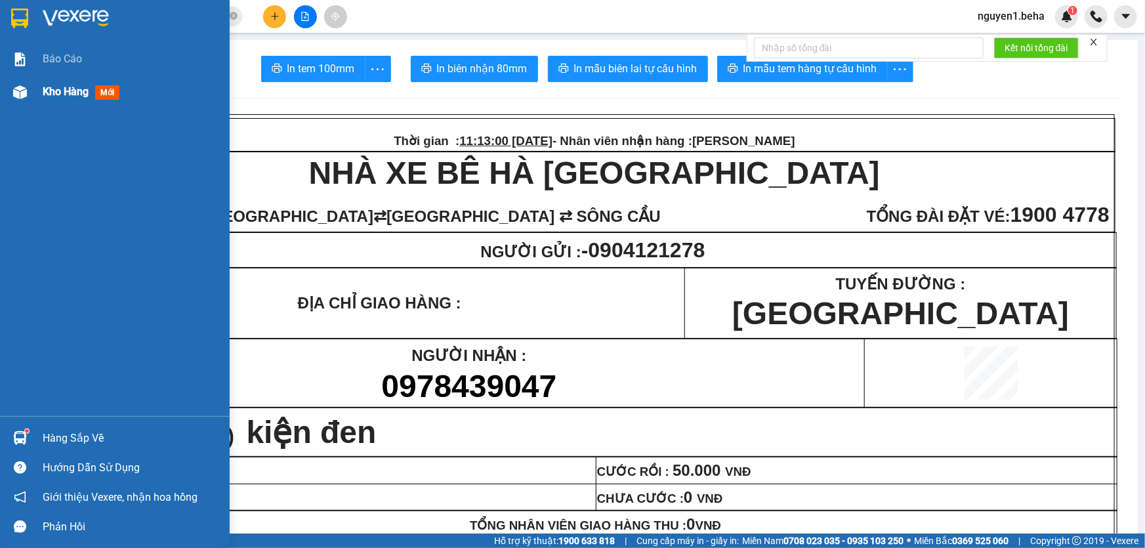
click at [62, 92] on span "Kho hàng" at bounding box center [66, 91] width 46 height 12
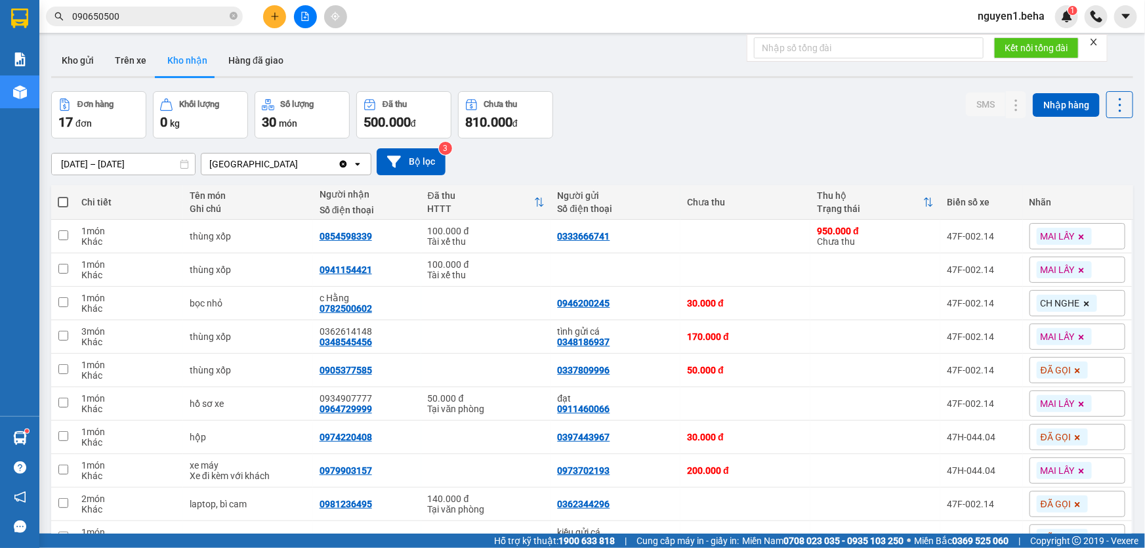
click at [492, 58] on div "Kho gửi Trên xe Kho nhận Hàng đã giao" at bounding box center [592, 62] width 1082 height 35
